Goal: Task Accomplishment & Management: Use online tool/utility

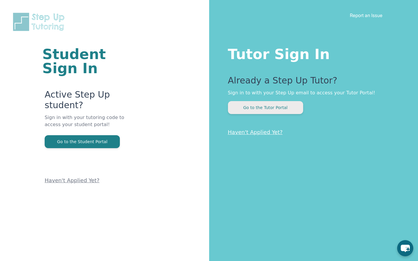
click at [265, 109] on button "Go to the Tutor Portal" at bounding box center [265, 107] width 75 height 13
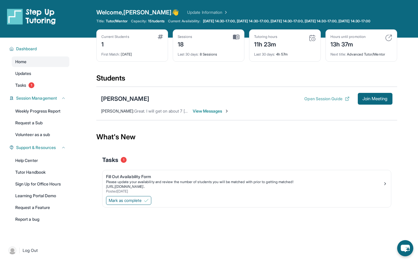
click at [320, 102] on button "Open Session Guide" at bounding box center [326, 99] width 45 height 6
click at [18, 88] on span "Tasks" at bounding box center [20, 85] width 11 height 6
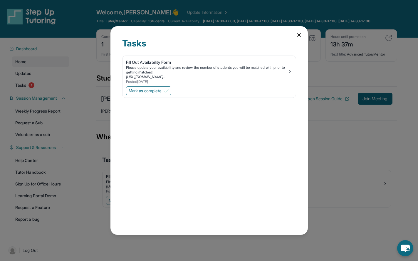
click at [299, 35] on icon at bounding box center [299, 34] width 3 height 3
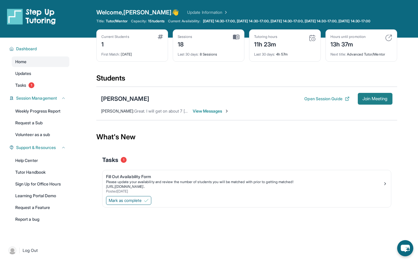
click at [374, 100] on span "Join Meeting" at bounding box center [375, 99] width 25 height 4
